Goal: Transaction & Acquisition: Purchase product/service

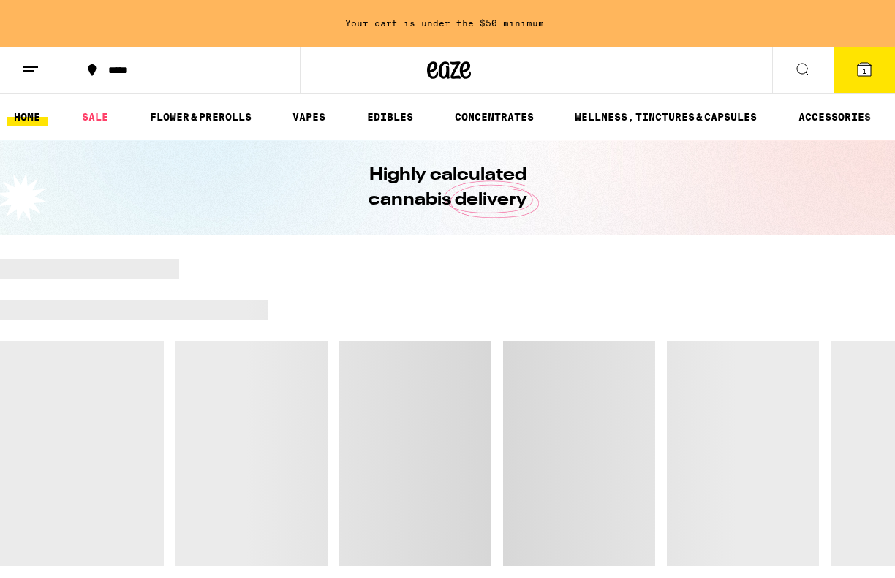
click at [36, 72] on icon at bounding box center [31, 70] width 18 height 18
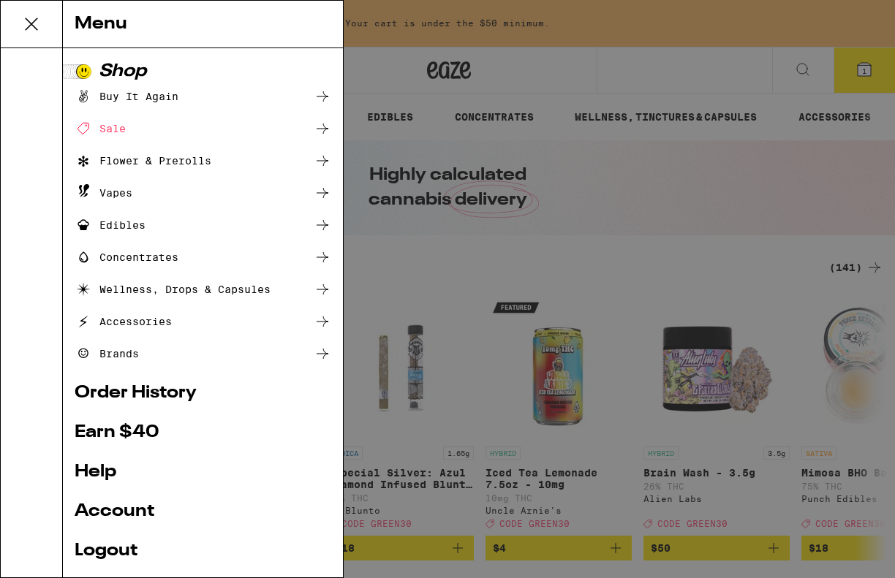
click at [553, 116] on div "Menu Shop Buy It Again Sale Flower & Prerolls Vapes Edibles Concentrates Wellne…" at bounding box center [447, 289] width 895 height 578
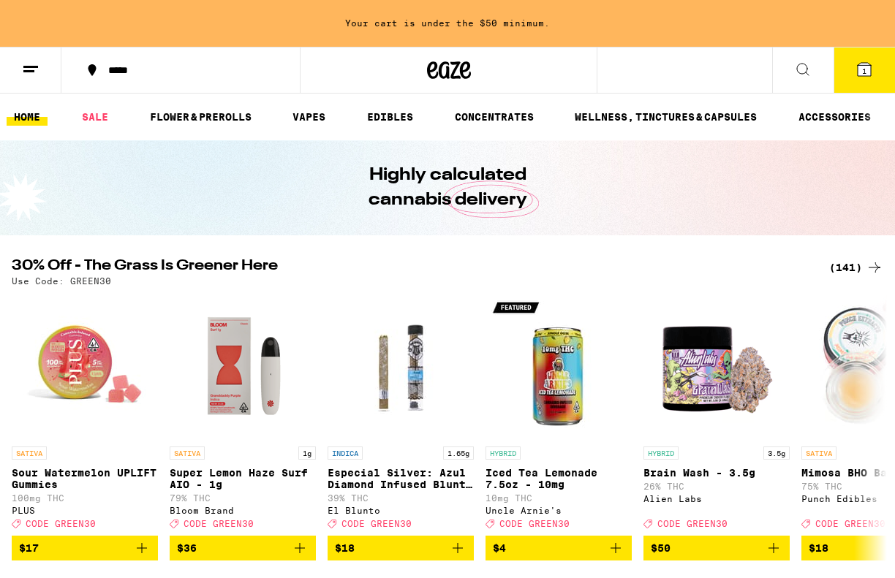
click at [855, 272] on div "(141)" at bounding box center [856, 268] width 54 height 18
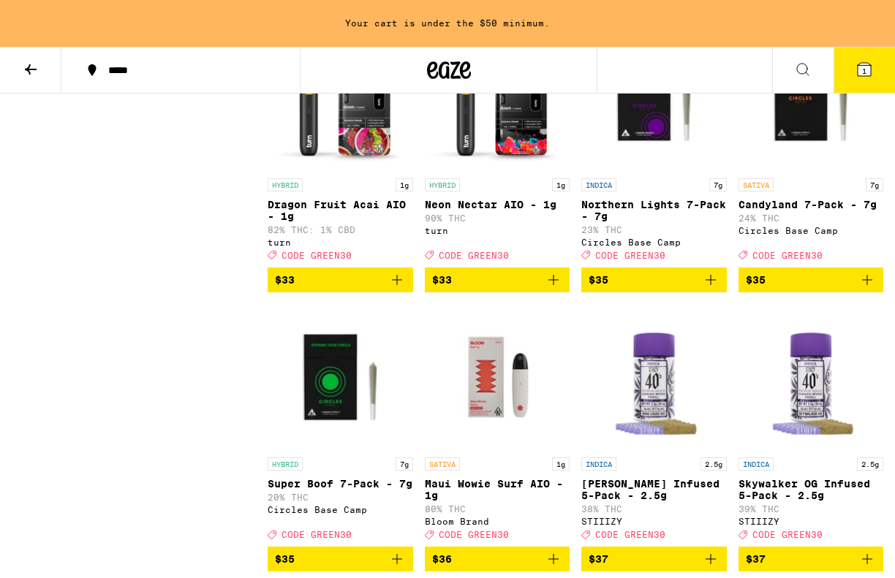
scroll to position [7223, 0]
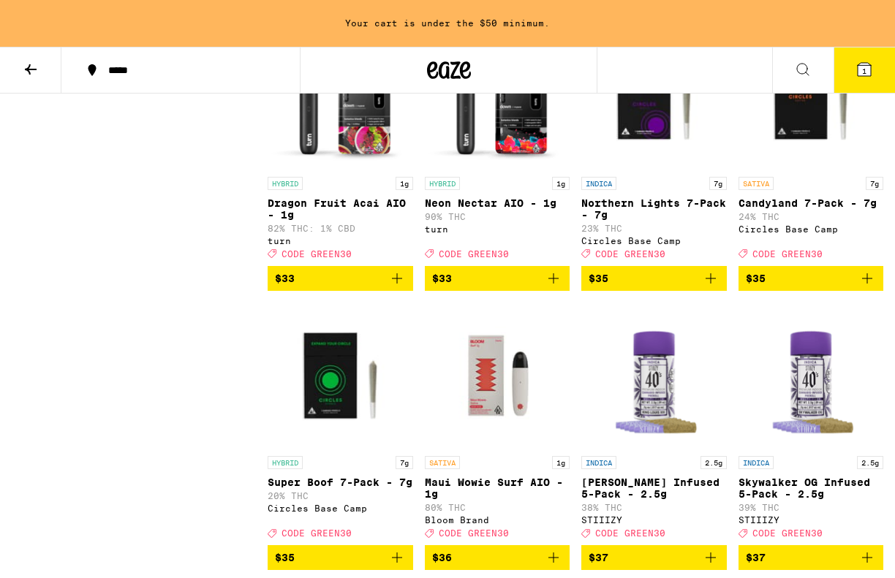
click at [354, 170] on img "Open page for Dragon Fruit Acai AIO - 1g from turn" at bounding box center [341, 96] width 146 height 146
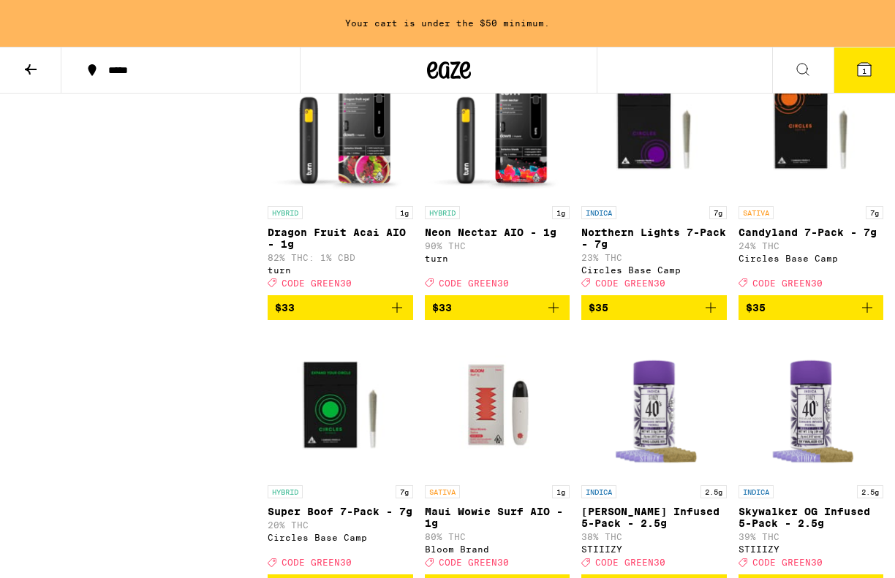
scroll to position [7197, 0]
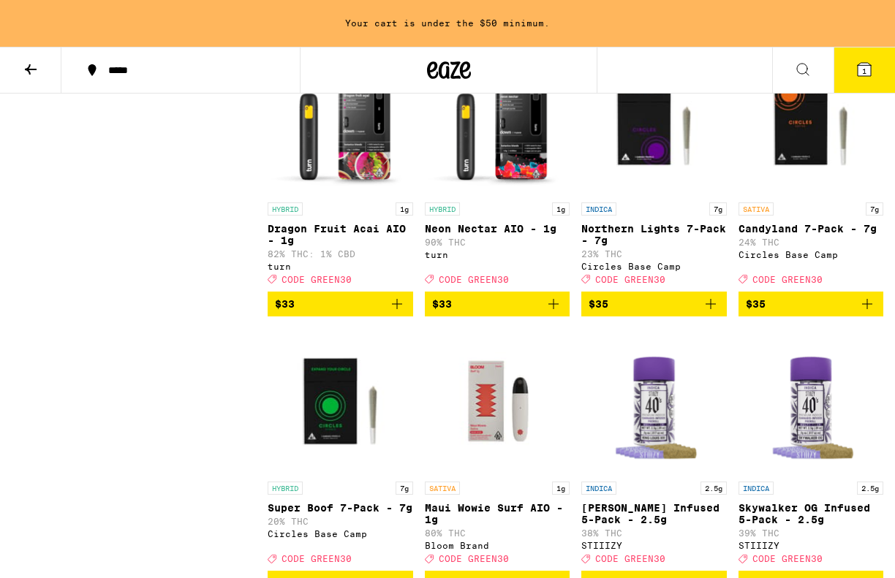
click at [495, 195] on img "Open page for Neon Nectar AIO - 1g from turn" at bounding box center [498, 122] width 146 height 146
click at [461, 317] on button "$33" at bounding box center [498, 304] width 146 height 25
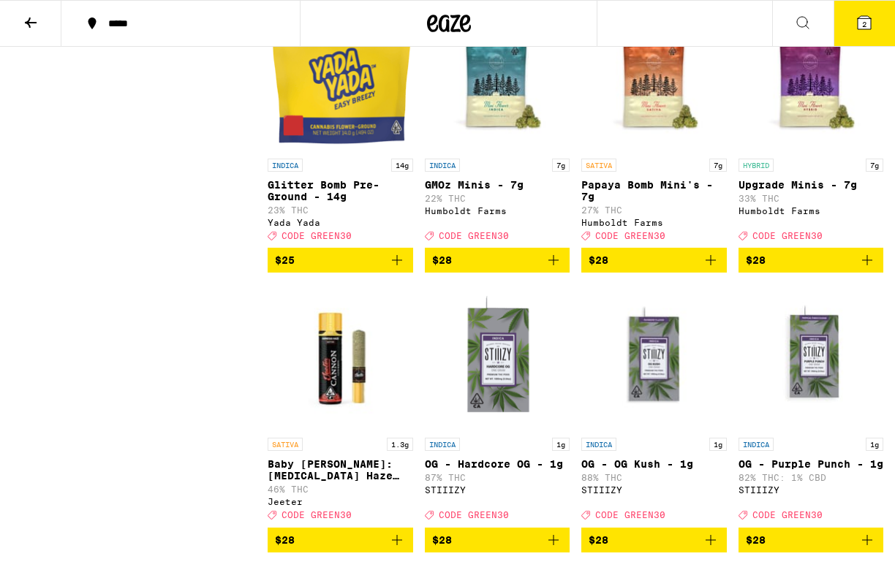
scroll to position [4321, 0]
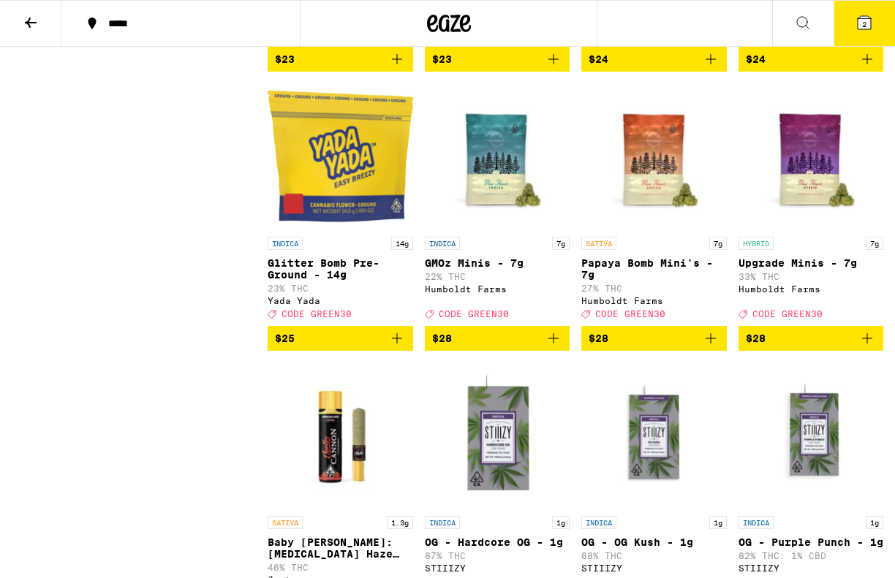
click at [662, 230] on img "Open page for Papaya Bomb Mini's - 7g from Humboldt Farms" at bounding box center [654, 156] width 146 height 146
click at [709, 347] on icon "Add to bag" at bounding box center [711, 339] width 18 height 18
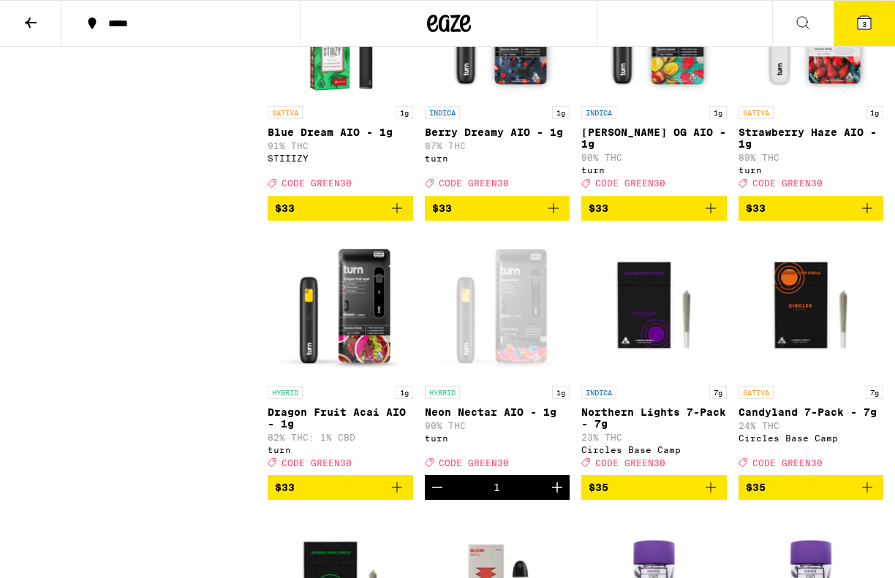
scroll to position [6970, 0]
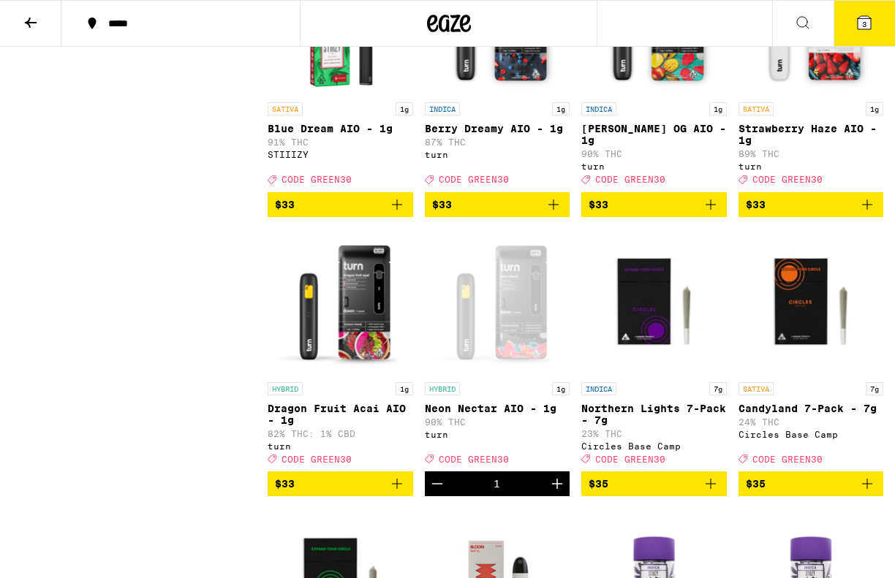
click at [790, 95] on img "Open page for Strawberry Haze AIO - 1g from turn" at bounding box center [811, 22] width 146 height 146
click at [873, 214] on icon "Add to bag" at bounding box center [867, 205] width 18 height 18
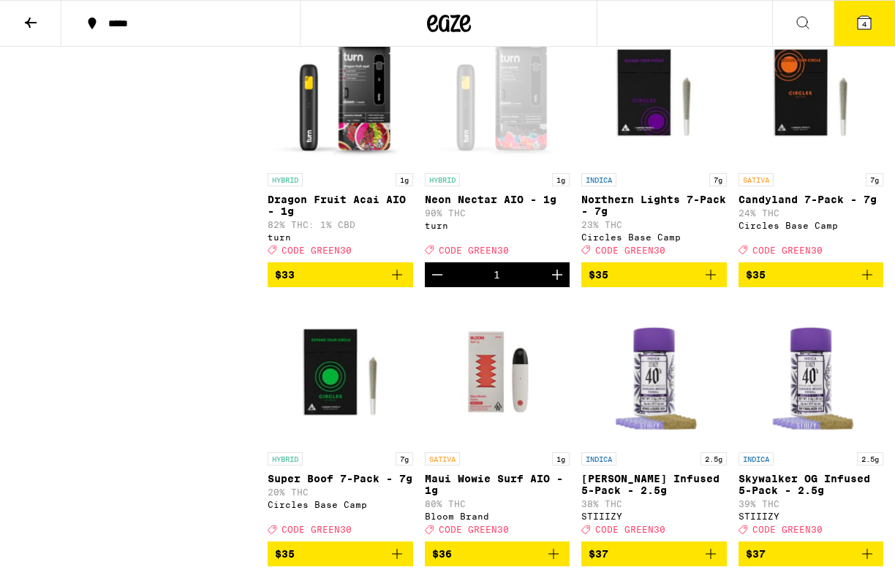
scroll to position [7218, 0]
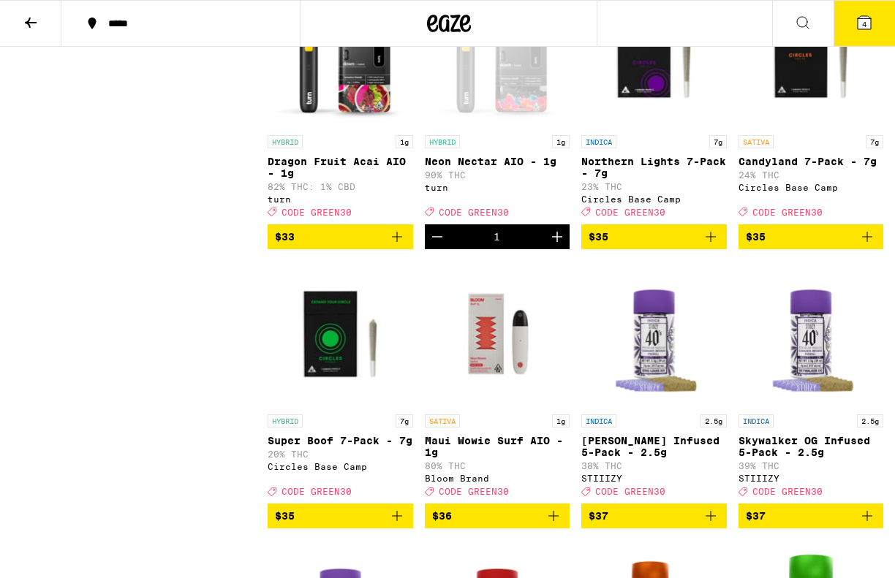
click at [445, 246] on icon "Decrement" at bounding box center [437, 237] width 18 height 18
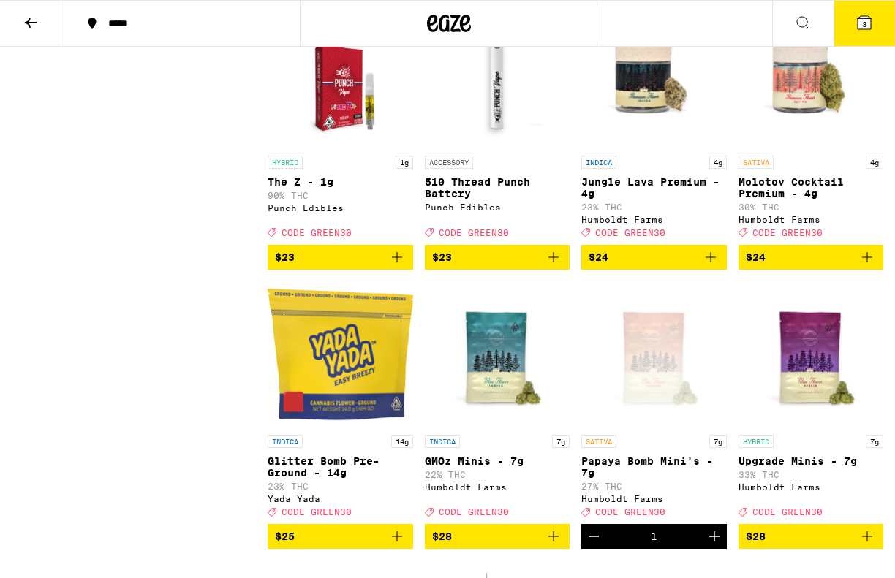
scroll to position [4347, 0]
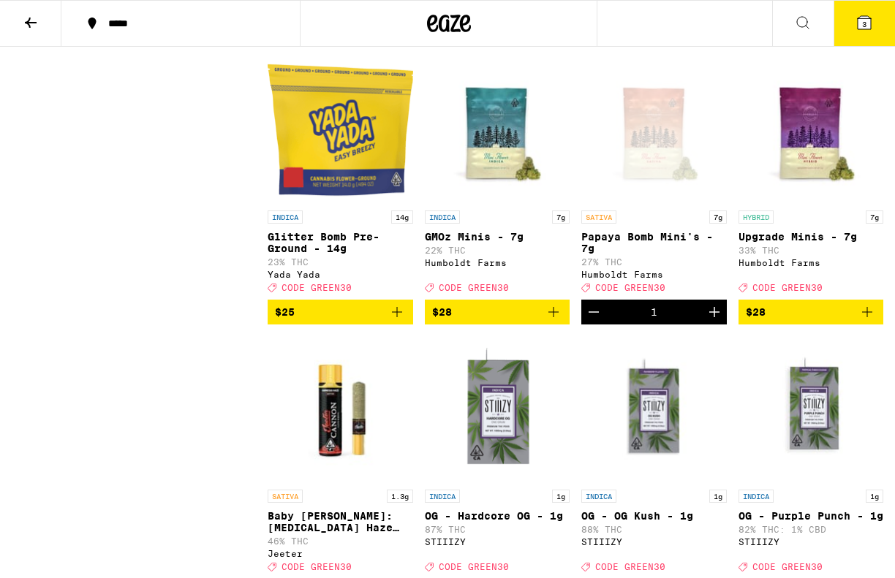
click at [595, 321] on icon "Decrement" at bounding box center [594, 312] width 18 height 18
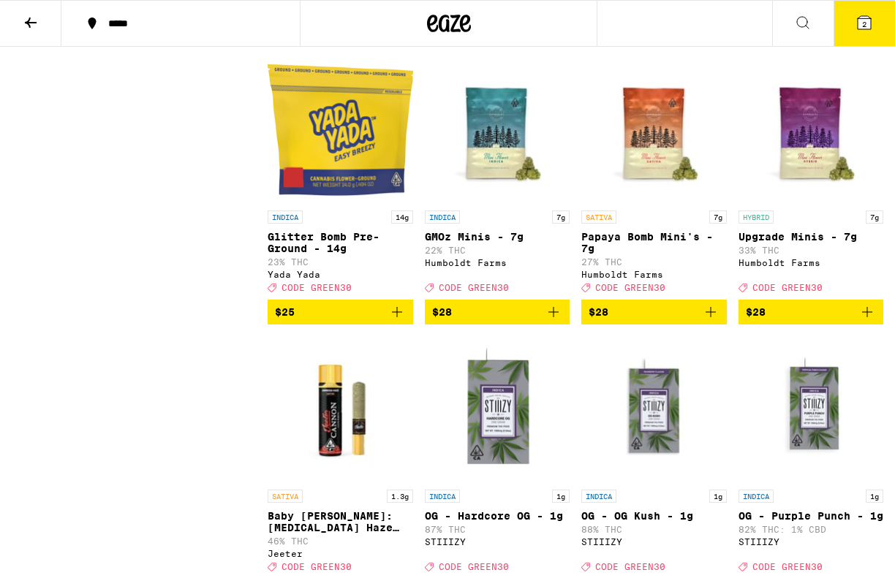
click at [865, 325] on button "$28" at bounding box center [811, 312] width 146 height 25
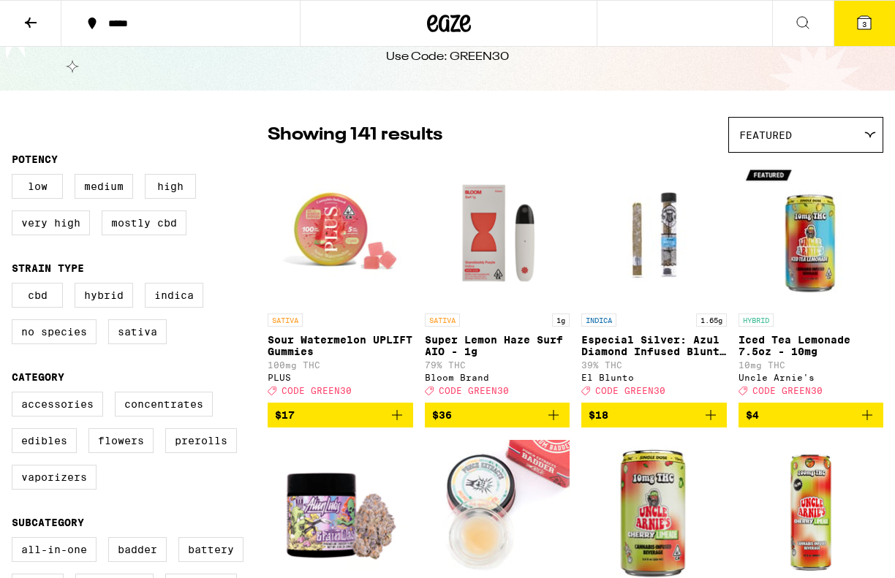
scroll to position [0, 0]
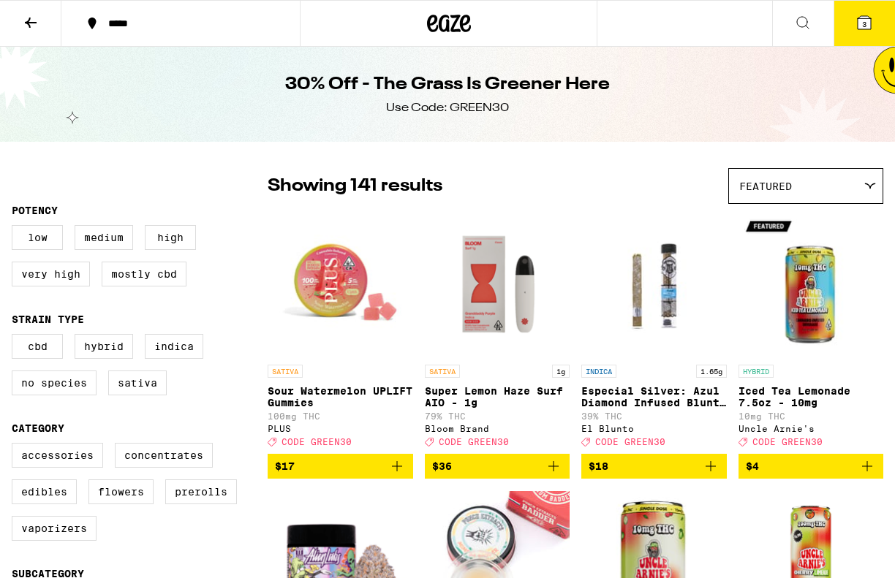
click at [866, 31] on button "3" at bounding box center [864, 23] width 61 height 45
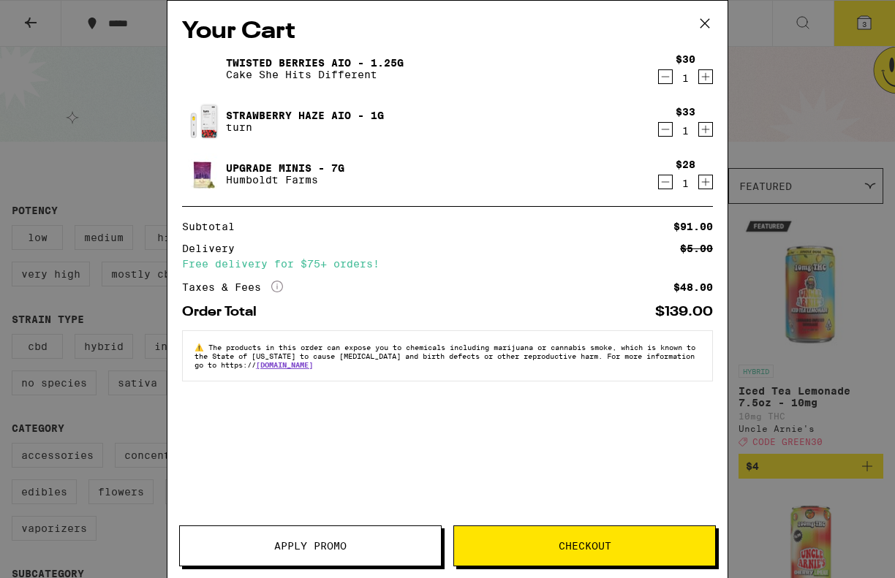
click at [665, 73] on icon "Decrement" at bounding box center [665, 77] width 13 height 18
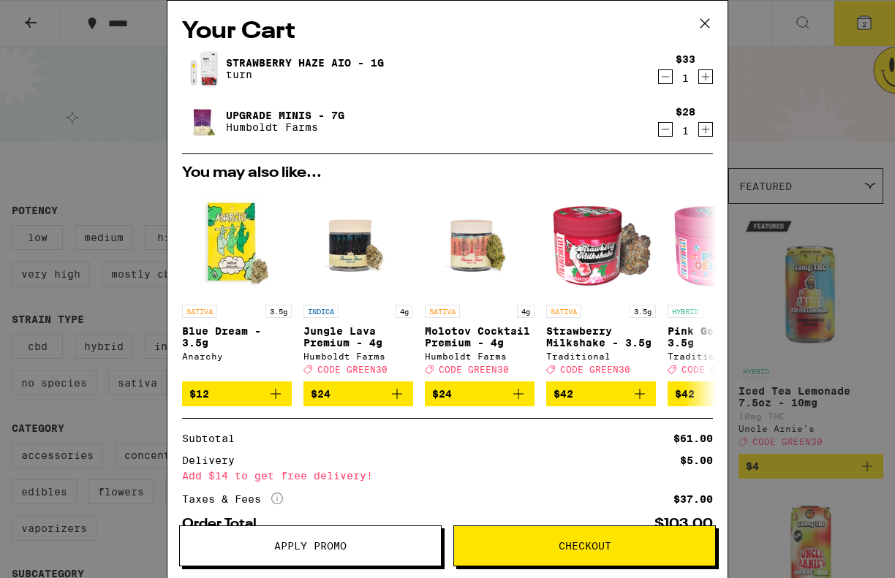
click at [326, 545] on span "Apply Promo" at bounding box center [310, 546] width 72 height 10
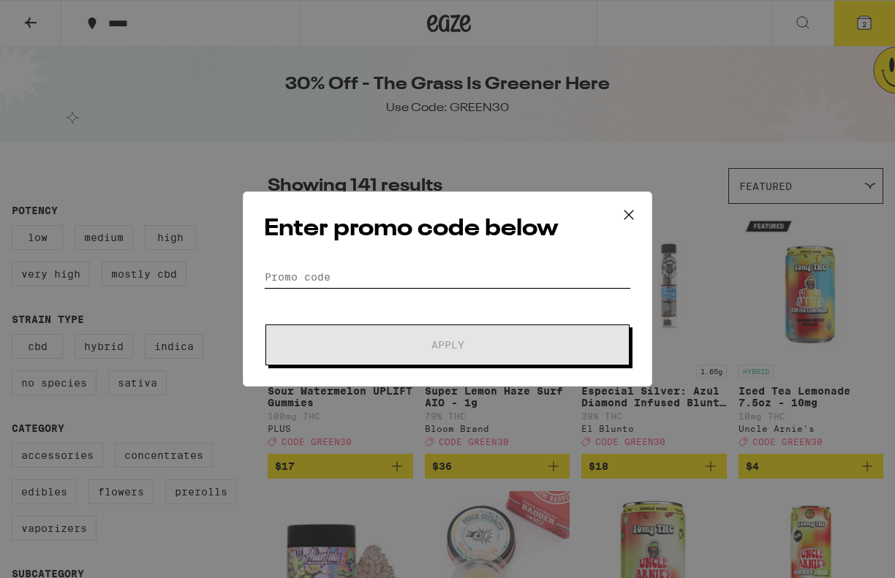
click at [324, 279] on input "Promo Code" at bounding box center [447, 277] width 367 height 22
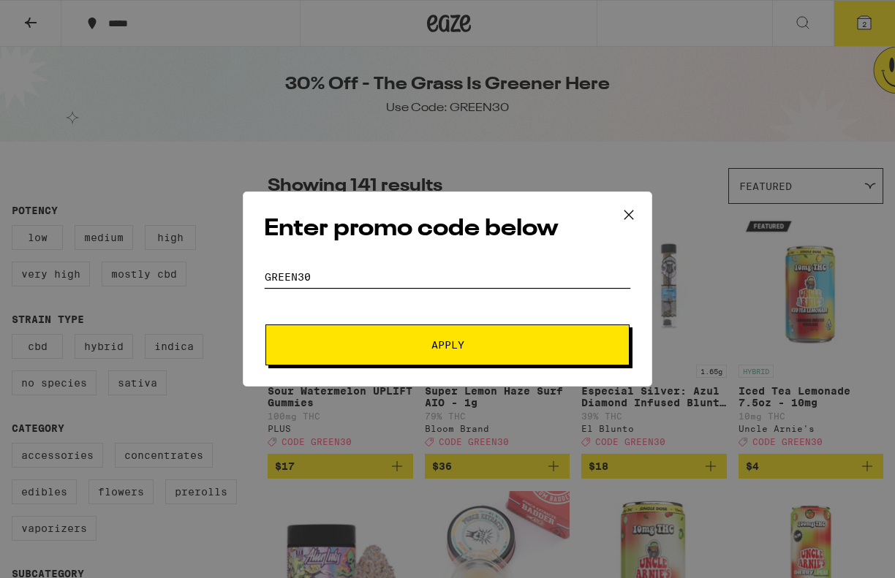
type input "green30"
click at [265, 325] on button "Apply" at bounding box center [447, 345] width 364 height 41
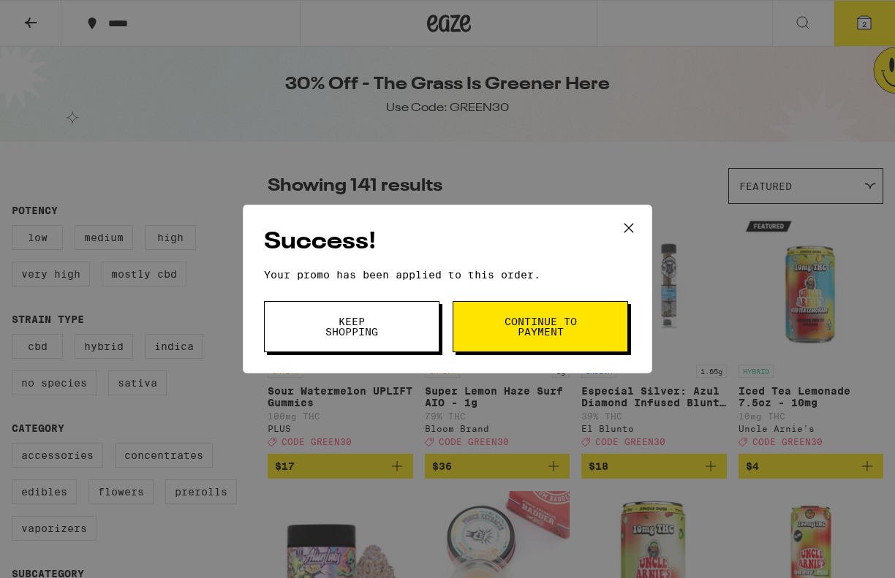
click at [551, 306] on button "Continue to payment" at bounding box center [540, 326] width 175 height 51
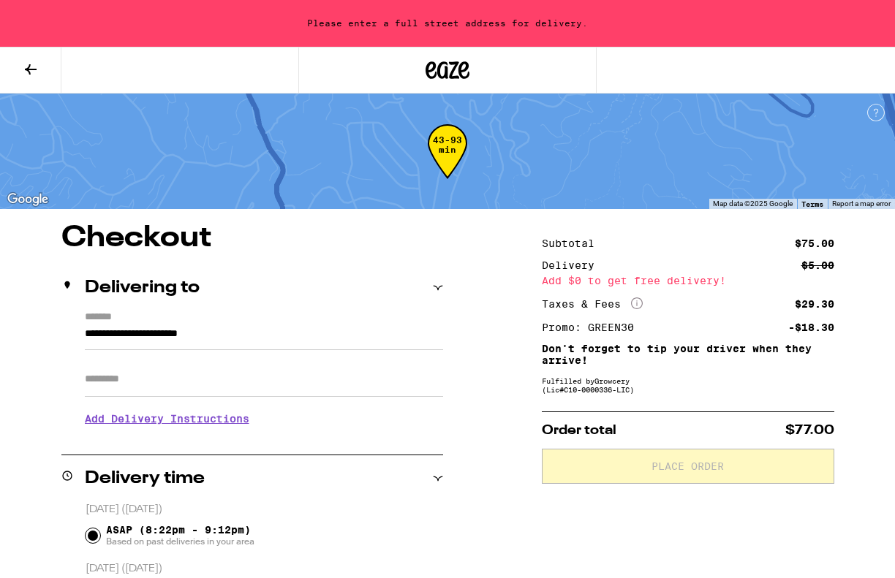
click at [33, 72] on icon at bounding box center [31, 70] width 18 height 18
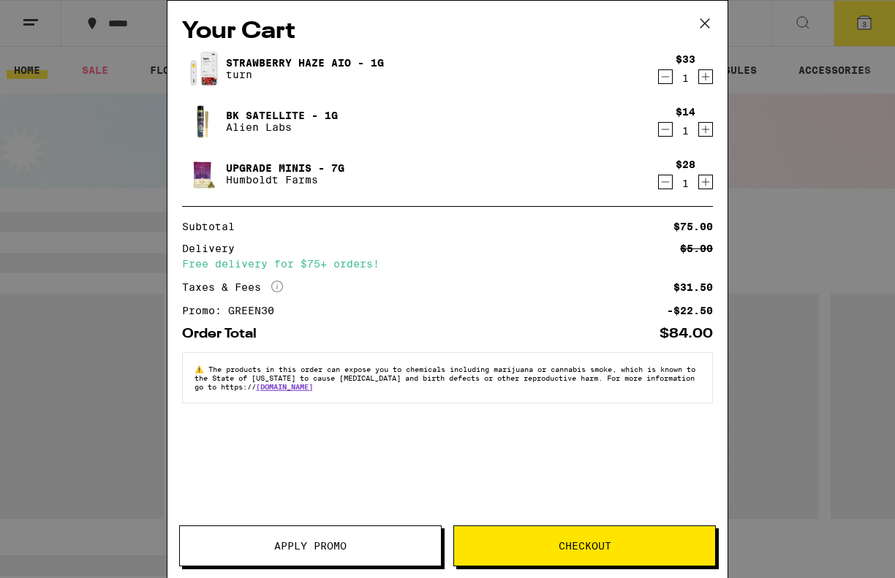
click at [105, 156] on div "Your Cart Strawberry Haze AIO - 1g turn $33 1 BK Satellite - 1g Alien Labs $14 …" at bounding box center [447, 289] width 895 height 578
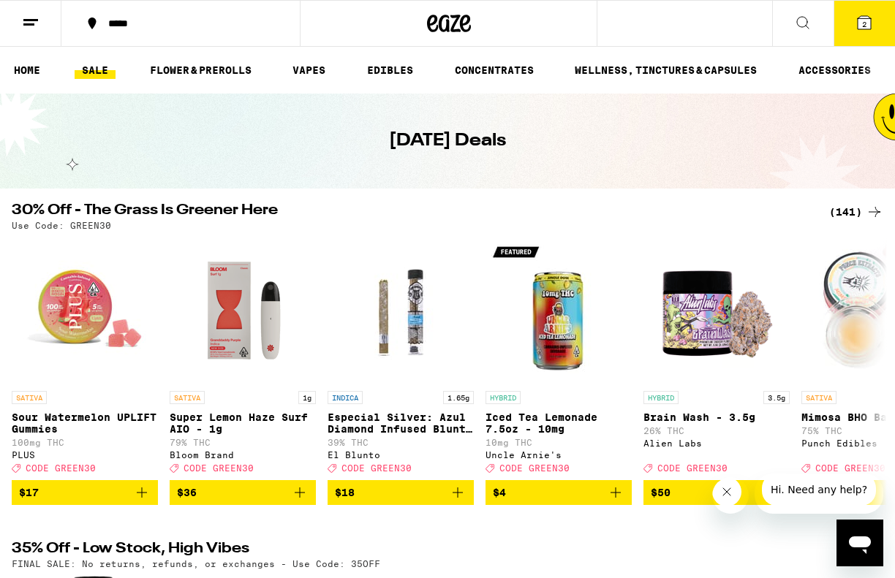
click at [458, 35] on icon at bounding box center [449, 23] width 44 height 26
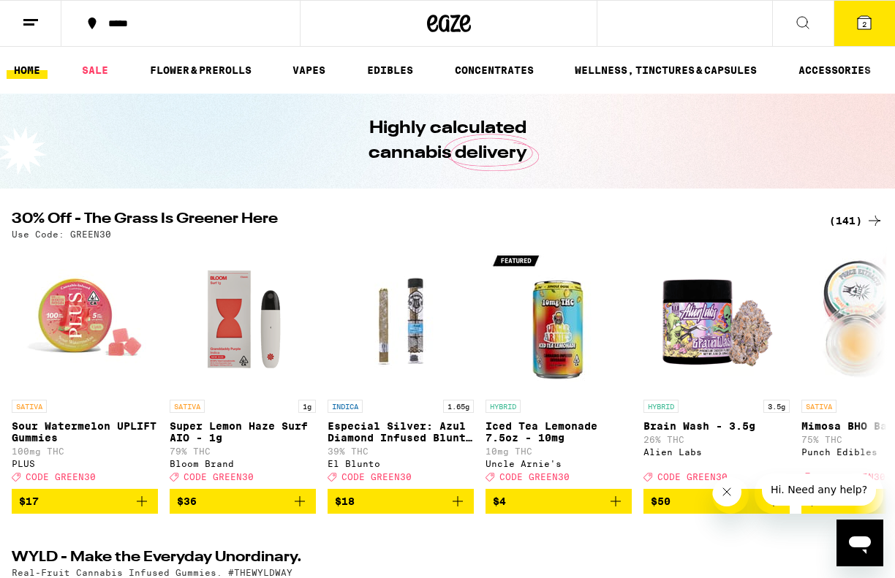
click at [66, 34] on button "*****" at bounding box center [180, 23] width 238 height 44
click at [21, 23] on div "**********" at bounding box center [447, 289] width 895 height 578
click at [22, 23] on icon at bounding box center [31, 23] width 18 height 18
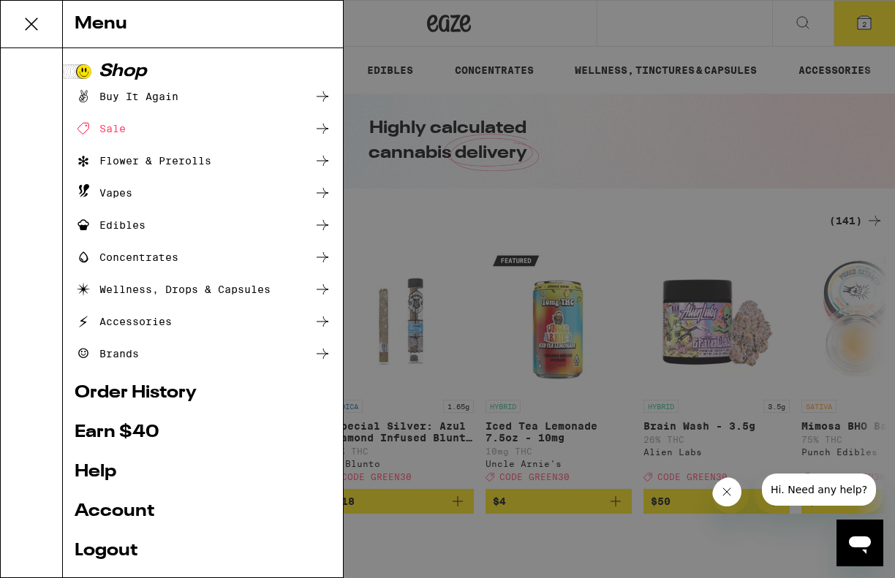
scroll to position [94, 0]
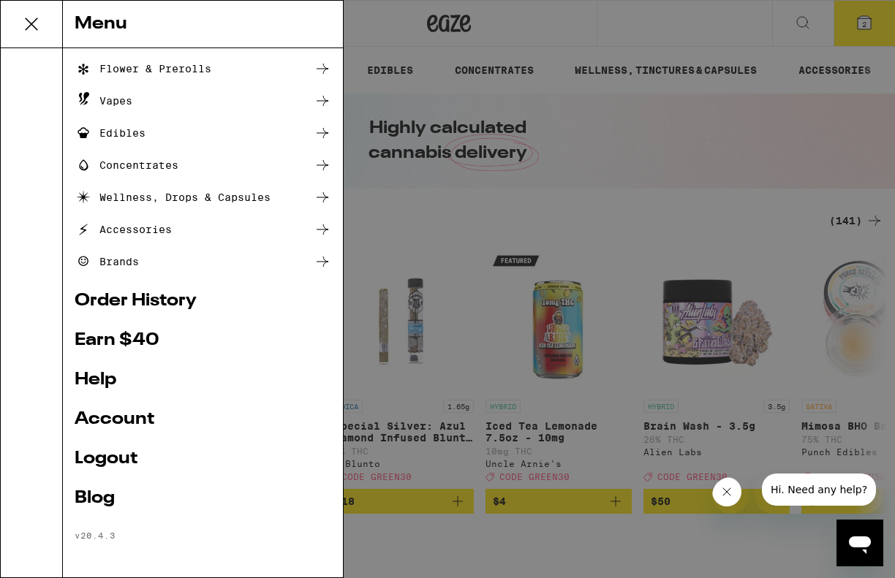
click at [135, 407] on ul "Shop Buy It Again Sale Flower & Prerolls Vapes Edibles Concentrates Wellness, D…" at bounding box center [203, 256] width 257 height 570
click at [130, 419] on link "Account" at bounding box center [203, 420] width 257 height 18
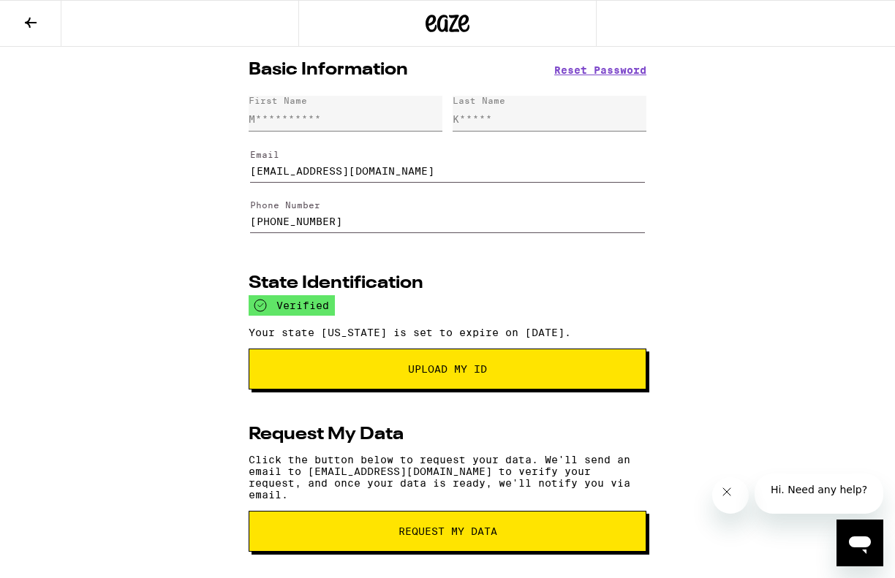
click at [39, 3] on button at bounding box center [30, 24] width 61 height 46
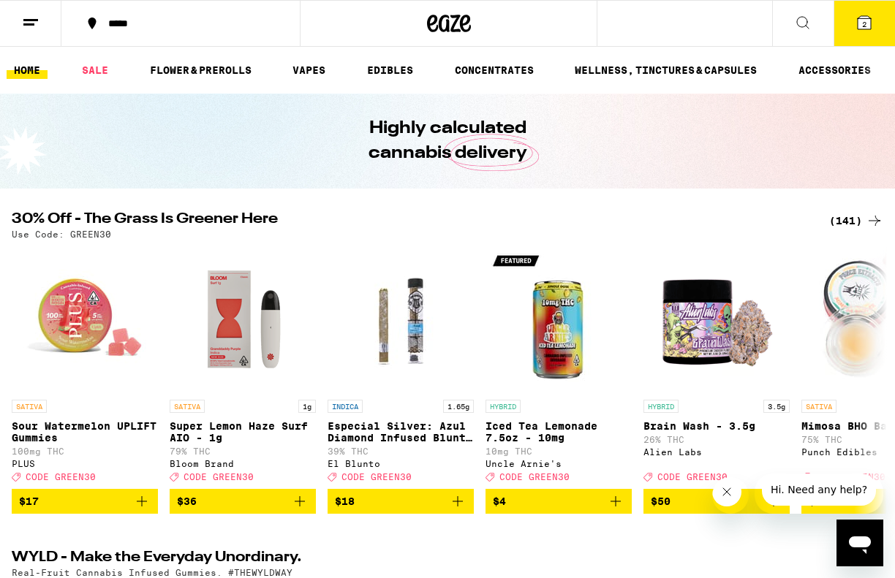
click at [32, 21] on icon at bounding box center [31, 23] width 18 height 18
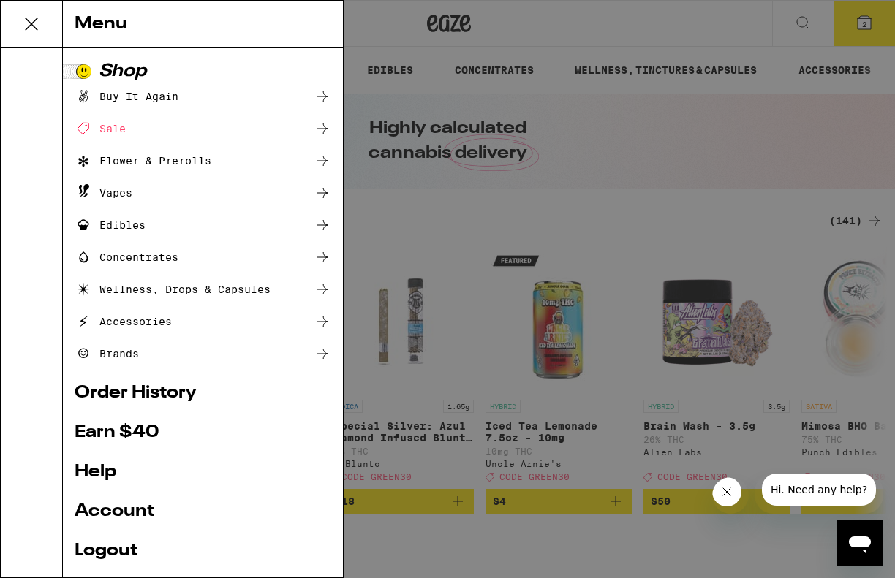
scroll to position [94, 0]
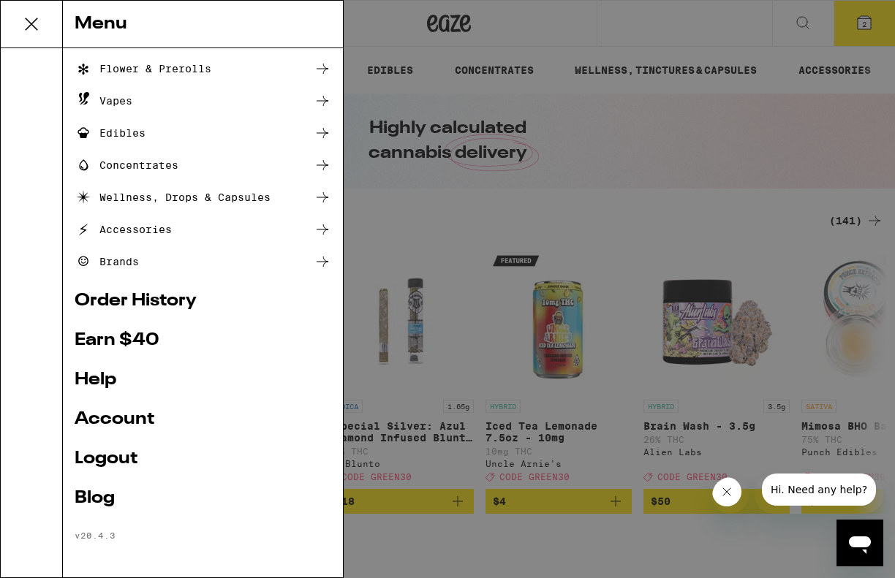
click at [730, 253] on div "Menu Shop Buy It Again Sale Flower & Prerolls Vapes Edibles Concentrates Wellne…" at bounding box center [447, 289] width 895 height 578
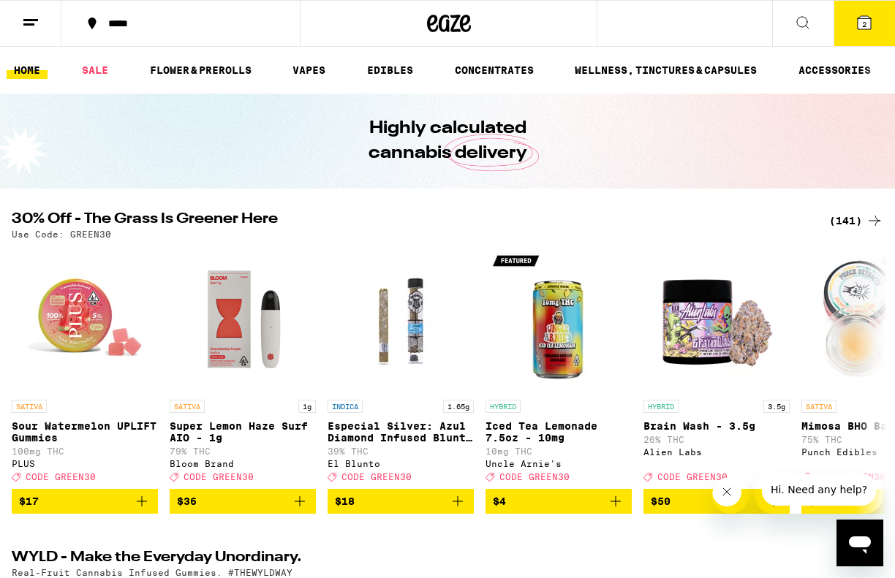
click at [866, 34] on button "2" at bounding box center [864, 23] width 61 height 45
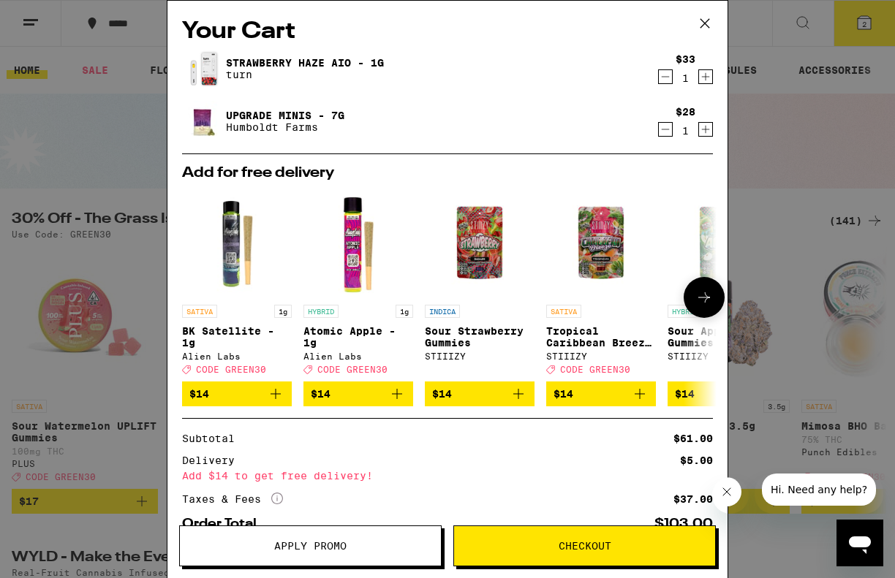
click at [272, 399] on icon "Add to bag" at bounding box center [276, 394] width 10 height 10
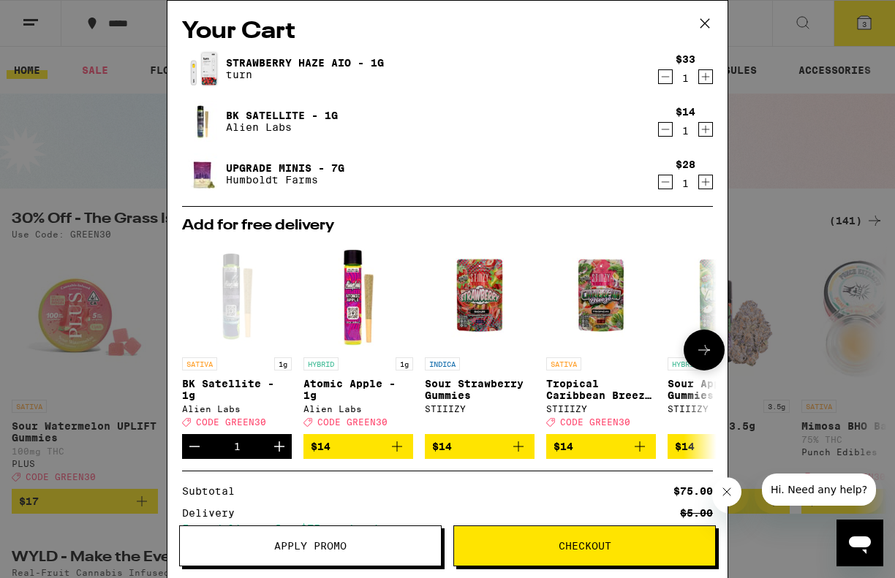
scroll to position [148, 0]
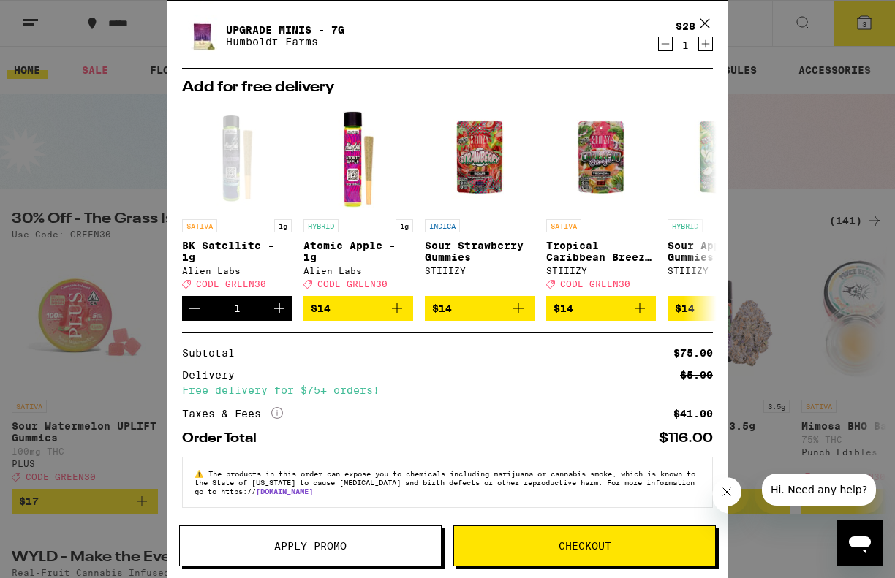
click at [303, 546] on span "Apply Promo" at bounding box center [310, 546] width 72 height 10
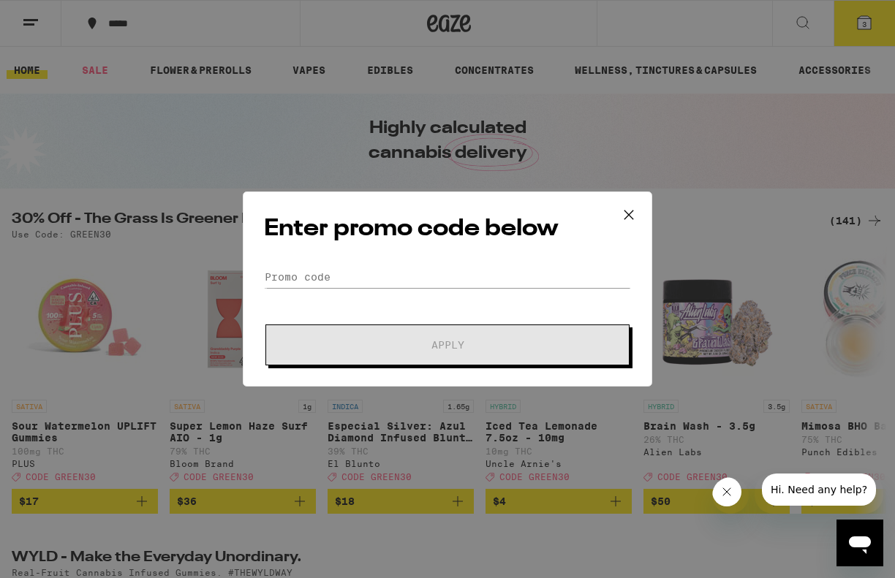
click at [369, 243] on h2 "Enter promo code below" at bounding box center [447, 229] width 367 height 33
click at [343, 290] on form "Promo Code Apply" at bounding box center [447, 315] width 367 height 99
click at [343, 283] on input "Promo Code" at bounding box center [447, 277] width 367 height 22
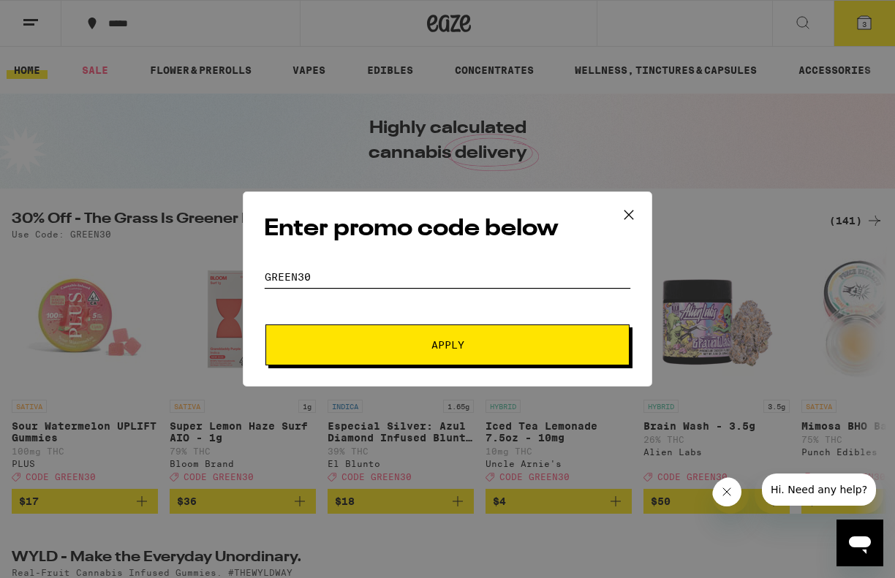
type input "green30"
click at [265, 325] on button "Apply" at bounding box center [447, 345] width 364 height 41
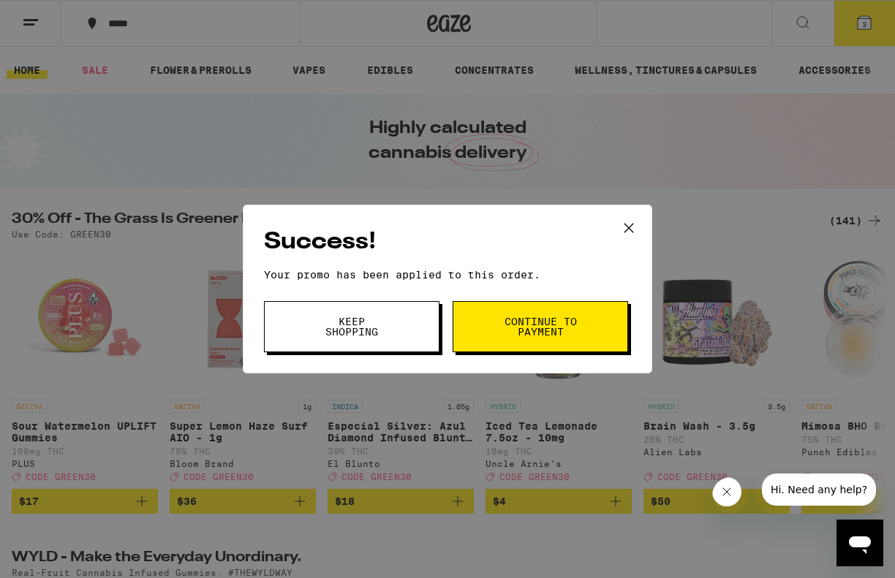
click at [571, 347] on button "Continue to payment" at bounding box center [540, 326] width 175 height 51
